Goal: Task Accomplishment & Management: Manage account settings

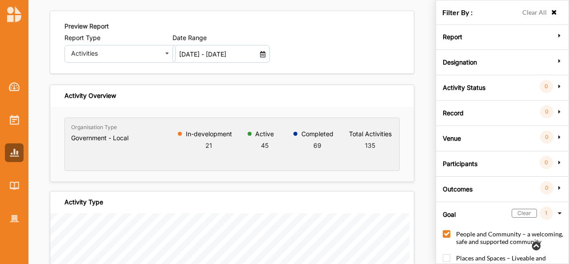
scroll to position [148, 0]
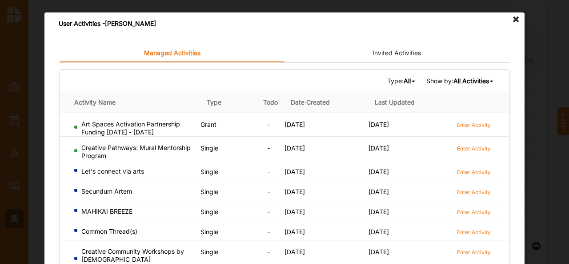
click at [512, 22] on icon at bounding box center [516, 19] width 14 height 14
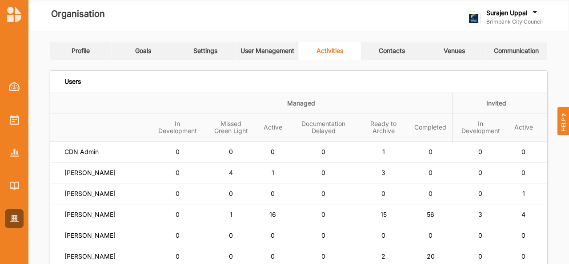
click at [519, 12] on label "Surajen Uppal" at bounding box center [506, 13] width 41 height 8
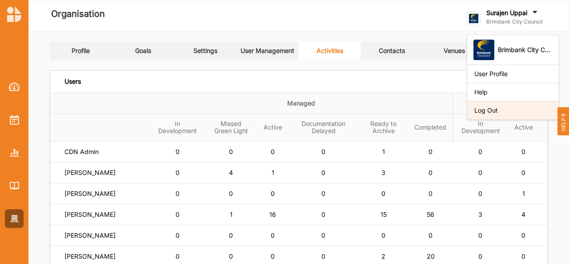
click at [512, 107] on div "Log Out" at bounding box center [512, 110] width 77 height 8
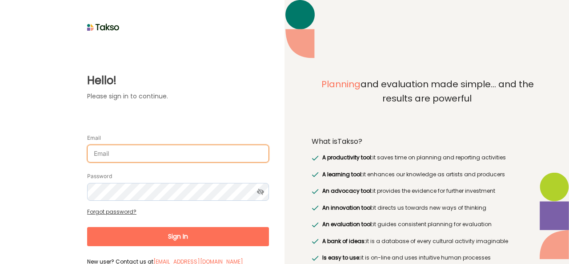
click at [204, 152] on input "Email" at bounding box center [178, 153] width 182 height 18
type input "[PERSON_NAME][EMAIL_ADDRESS][DOMAIN_NAME]"
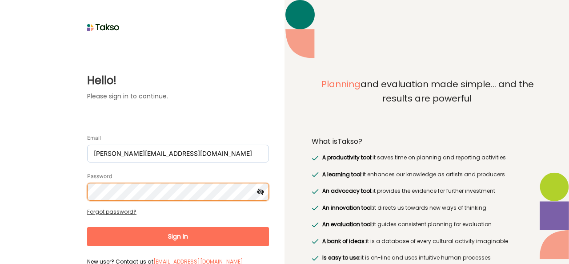
click at [87, 227] on button "Sign In" at bounding box center [178, 236] width 182 height 19
